Goal: Information Seeking & Learning: Learn about a topic

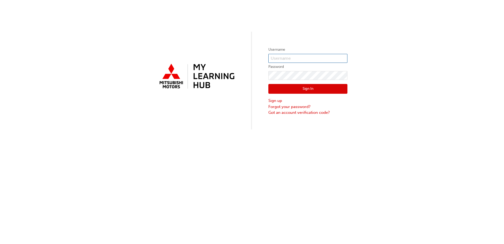
click at [297, 58] on input "text" at bounding box center [308, 58] width 79 height 9
type input "[EMAIL_ADDRESS][PERSON_NAME][DOMAIN_NAME]"
click at [304, 86] on button "Sign In" at bounding box center [308, 89] width 79 height 10
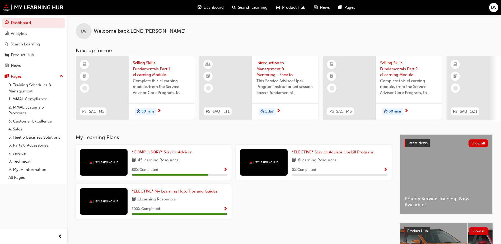
click at [163, 153] on span "*COMPULSORY* Service Advisor" at bounding box center [162, 152] width 60 height 5
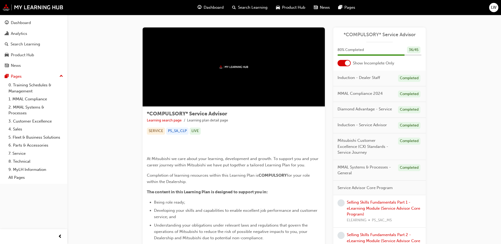
click at [13, 90] on link "0. Training Schedules & Management" at bounding box center [35, 88] width 59 height 14
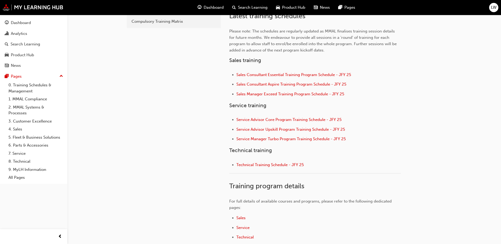
scroll to position [180, 0]
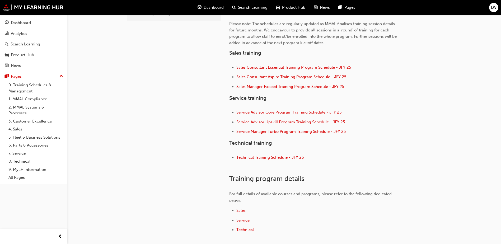
click at [304, 114] on span "Service Advisor Core Program Training Schedule - JFY 25" at bounding box center [288, 112] width 105 height 5
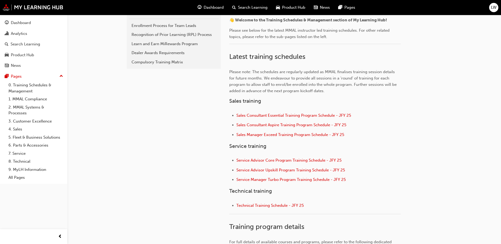
scroll to position [172, 0]
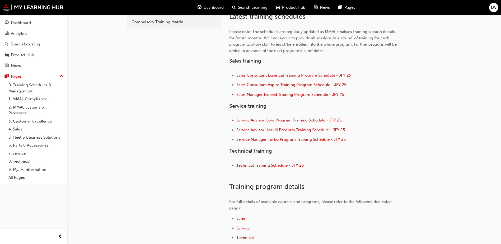
click at [176, 120] on div "training-schedules-management 0. Training Schedules & Management Enrollment Pro…" at bounding box center [173, 110] width 95 height 325
click at [492, 8] on span "LW" at bounding box center [494, 7] width 6 height 6
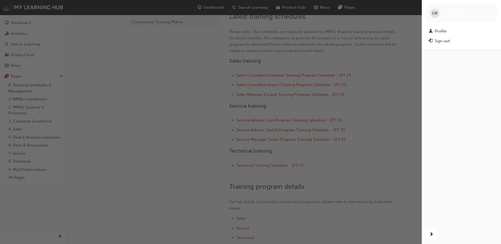
click at [406, 59] on div "button" at bounding box center [210, 122] width 421 height 244
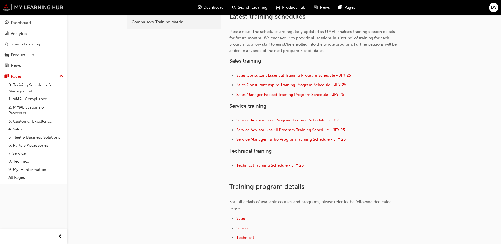
click at [40, 4] on img at bounding box center [33, 7] width 61 height 7
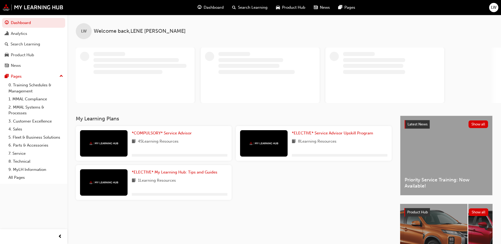
click at [211, 9] on span "Dashboard" at bounding box center [213, 7] width 20 height 6
